Goal: Task Accomplishment & Management: Manage account settings

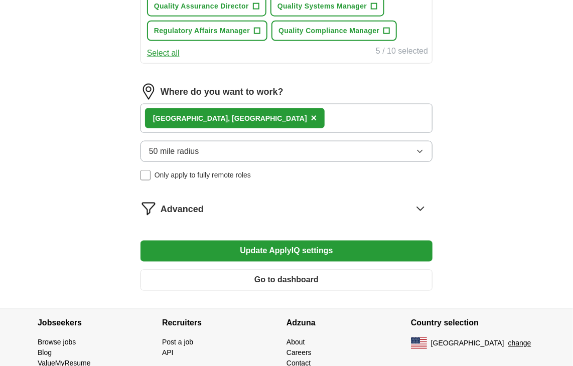
scroll to position [545, 0]
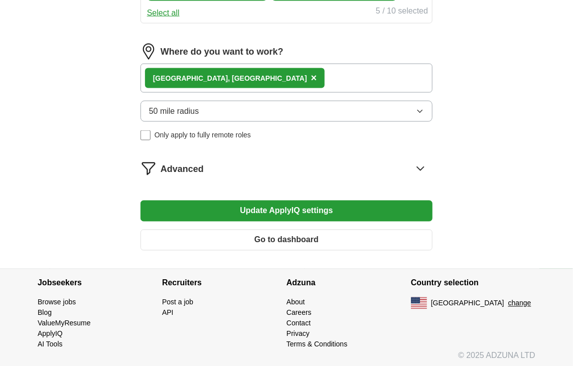
click at [298, 207] on button "Update ApplyIQ settings" at bounding box center [286, 211] width 292 height 21
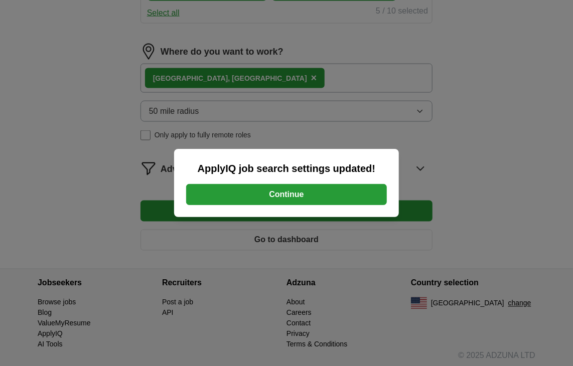
click at [313, 191] on button "Continue" at bounding box center [286, 194] width 201 height 21
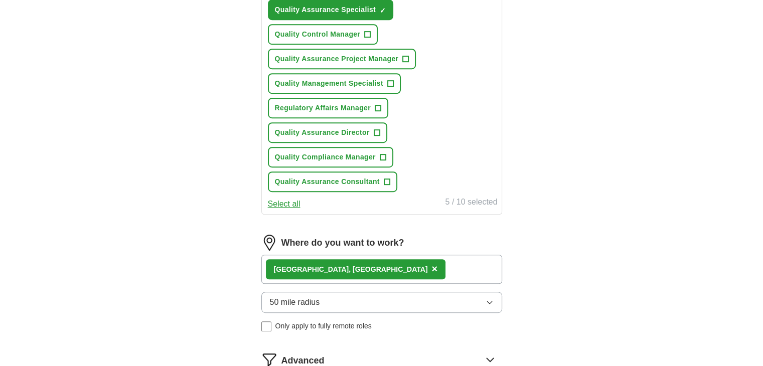
scroll to position [690, 0]
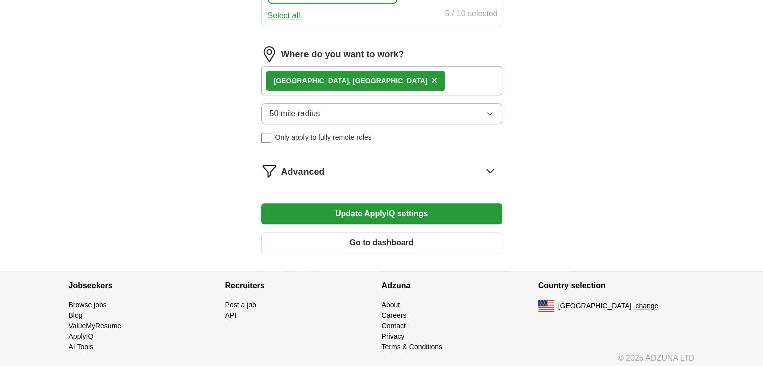
click at [376, 235] on button "Go to dashboard" at bounding box center [381, 242] width 241 height 21
